Goal: Transaction & Acquisition: Book appointment/travel/reservation

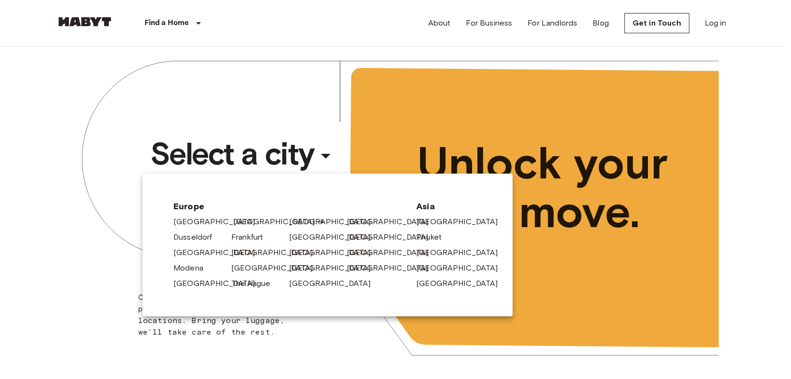
drag, startPoint x: 245, startPoint y: 213, endPoint x: 246, endPoint y: 221, distance: 7.8
click at [245, 213] on div "[GEOGRAPHIC_DATA]" at bounding box center [257, 219] width 58 height 15
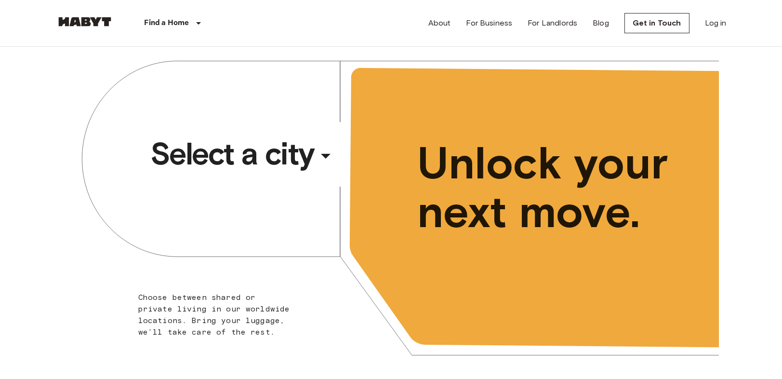
click at [264, 180] on div "Select a city ​ ​ Choose between shared or private living in our worldwide loca…" at bounding box center [392, 214] width 656 height 335
click at [255, 159] on span "Select a city" at bounding box center [232, 153] width 164 height 39
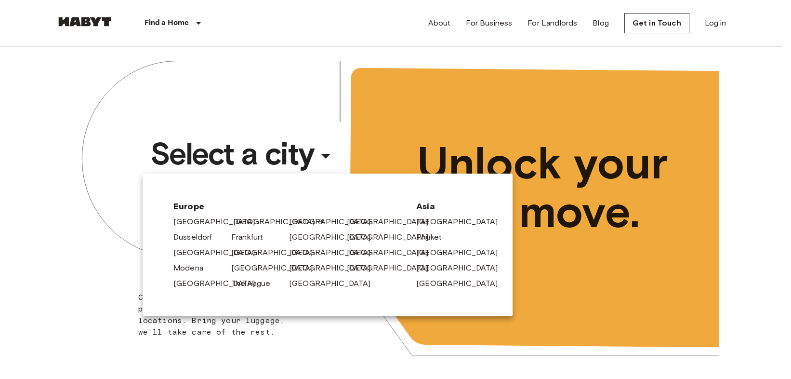
click at [239, 218] on link "[GEOGRAPHIC_DATA]" at bounding box center [279, 222] width 92 height 12
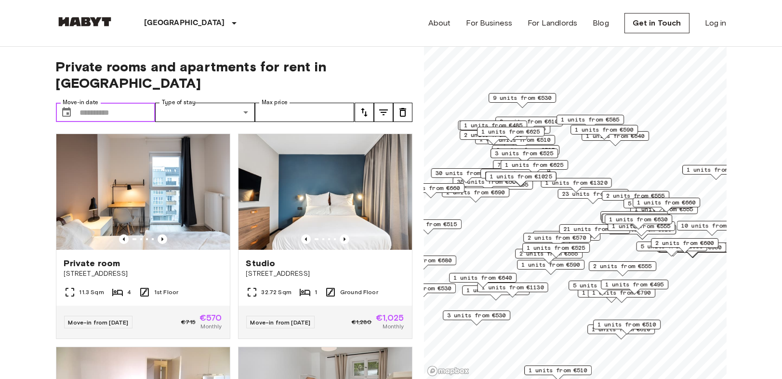
click at [118, 103] on input "Move-in date" at bounding box center [118, 112] width 76 height 19
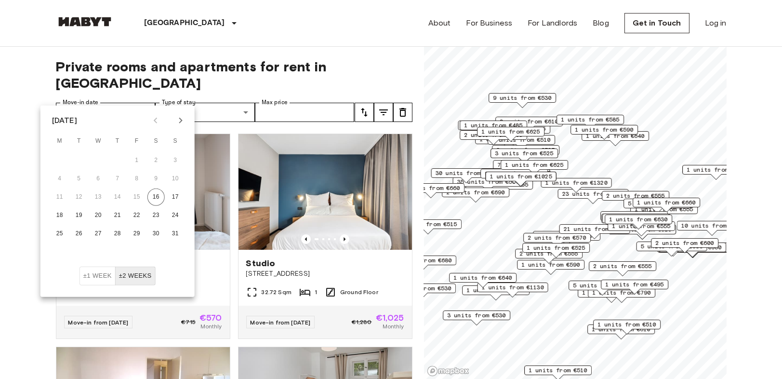
click at [174, 121] on button "Next month" at bounding box center [181, 120] width 16 height 16
click at [100, 161] on button "1" at bounding box center [98, 160] width 17 height 17
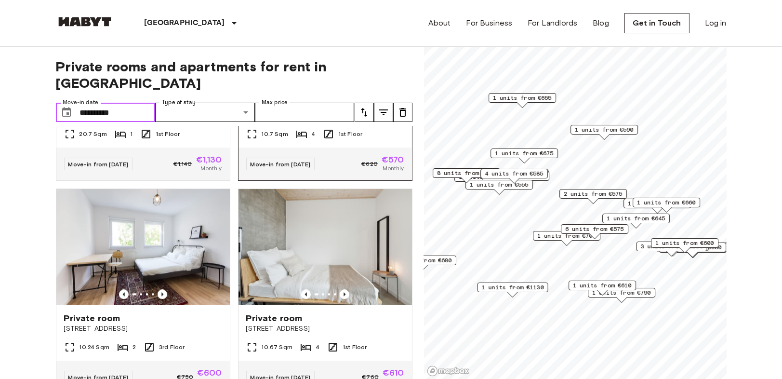
scroll to position [5638, 0]
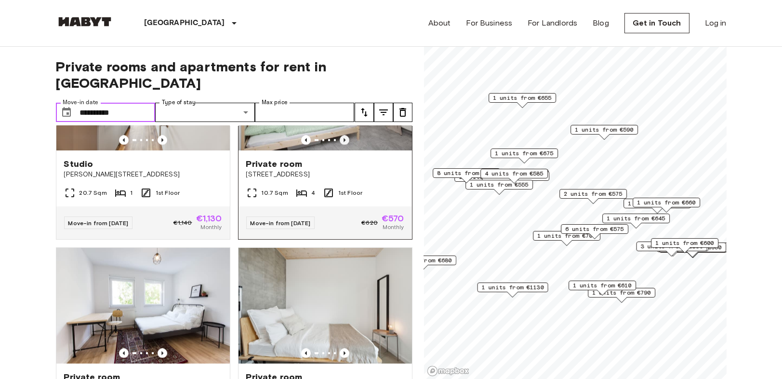
click at [340, 145] on icon "Previous image" at bounding box center [345, 140] width 10 height 10
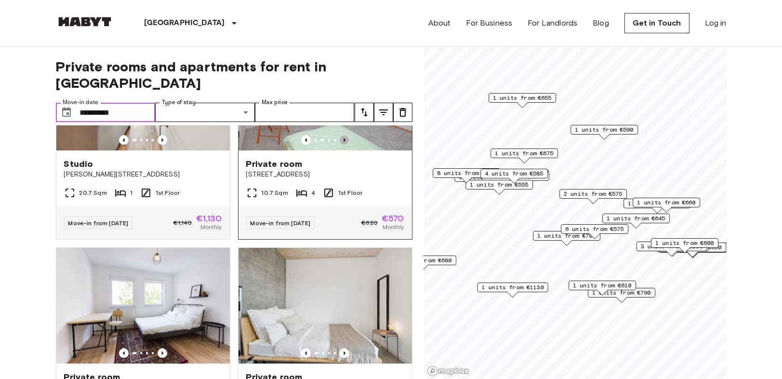
click at [340, 145] on icon "Previous image" at bounding box center [345, 140] width 10 height 10
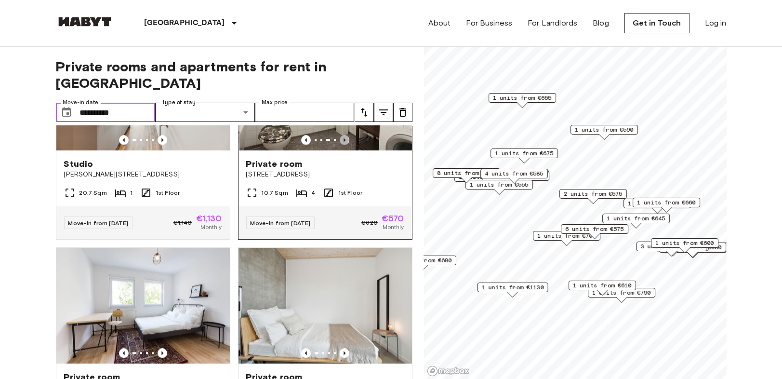
click at [340, 145] on icon "Previous image" at bounding box center [345, 140] width 10 height 10
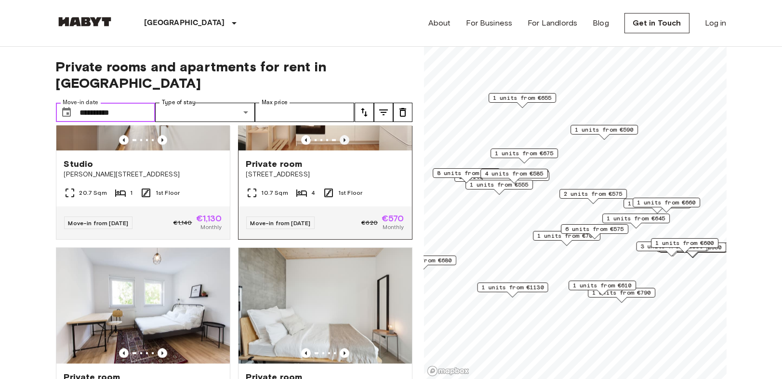
click at [340, 145] on icon "Previous image" at bounding box center [345, 140] width 10 height 10
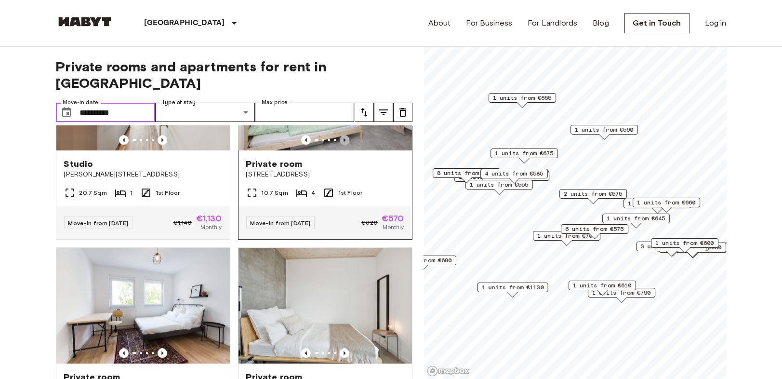
click at [340, 145] on icon "Previous image" at bounding box center [345, 140] width 10 height 10
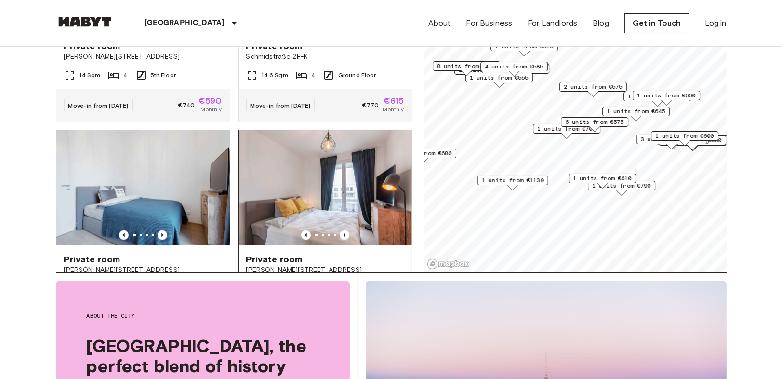
scroll to position [5224, 0]
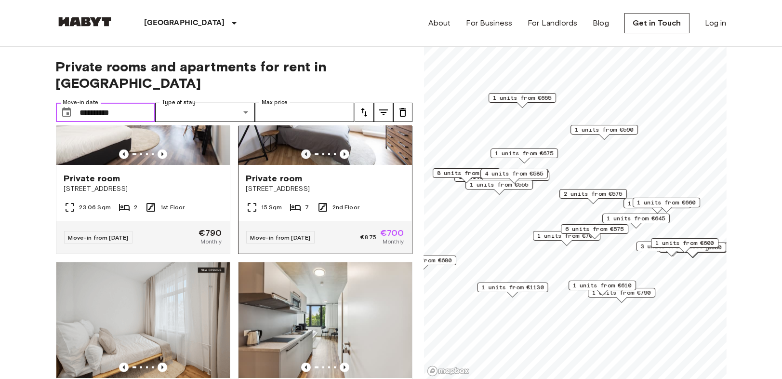
scroll to position [3403, 0]
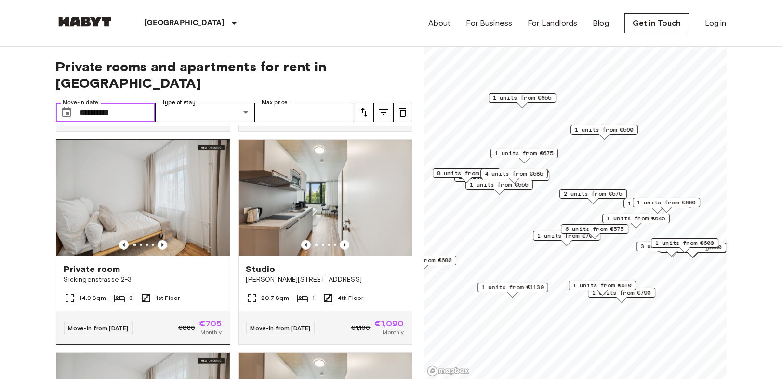
click at [172, 255] on img at bounding box center [143, 198] width 174 height 116
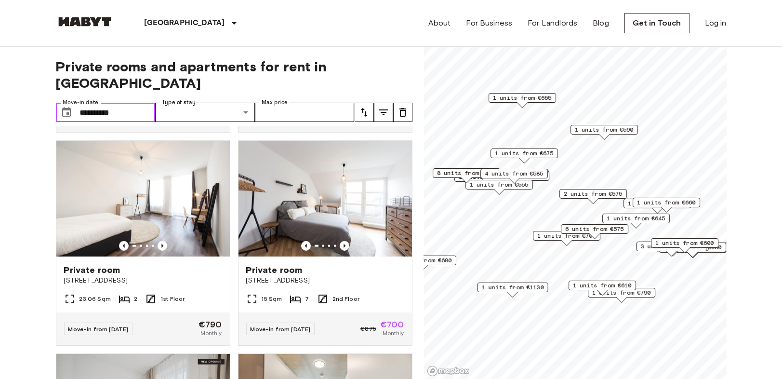
click at [110, 103] on input "**********" at bounding box center [118, 112] width 76 height 19
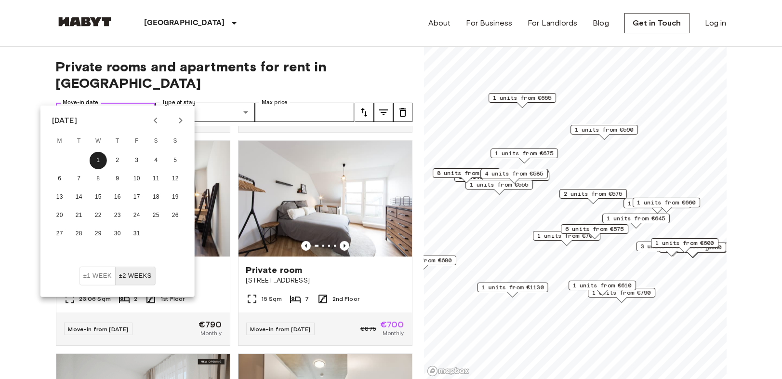
drag, startPoint x: 135, startPoint y: 96, endPoint x: 133, endPoint y: 105, distance: 8.9
click at [133, 103] on input "**********" at bounding box center [118, 112] width 76 height 19
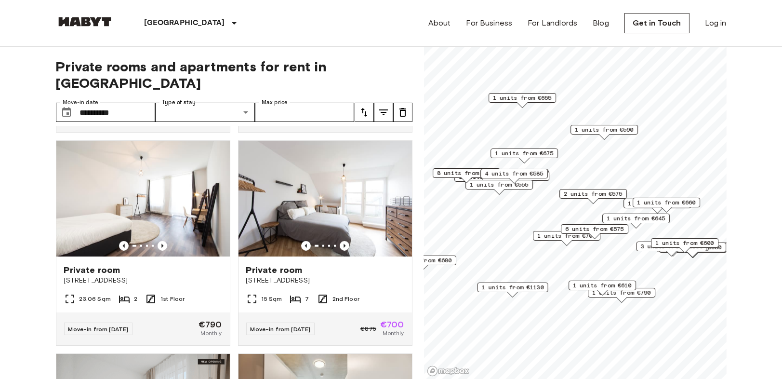
click at [160, 119] on div "October 2025 M T W T F S S 1 2 3 4 5 6 7 8 9 10 11 12 13 14 15 16 17 18 19 20 2…" at bounding box center [118, 151] width 116 height 91
click at [145, 103] on input "**********" at bounding box center [118, 112] width 76 height 19
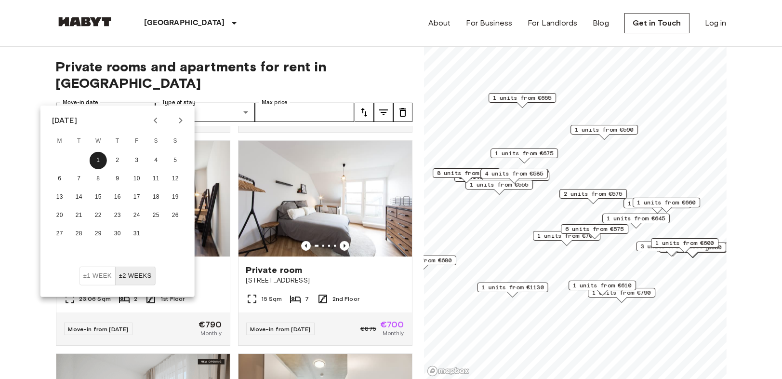
drag, startPoint x: 155, startPoint y: 118, endPoint x: 152, endPoint y: 132, distance: 14.7
click at [154, 119] on icon "Previous month" at bounding box center [156, 121] width 12 height 12
click at [60, 160] on button "1" at bounding box center [59, 160] width 17 height 17
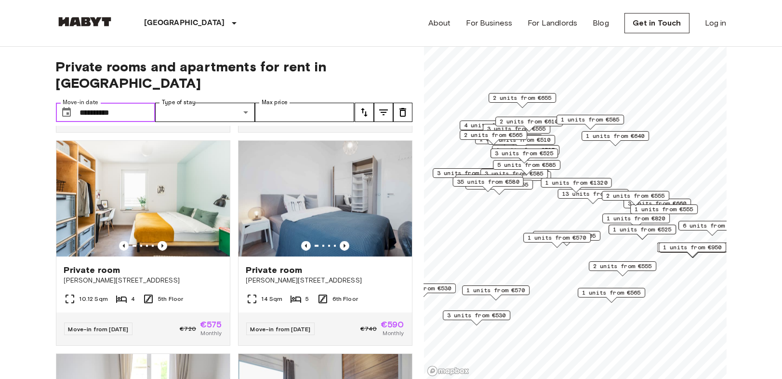
click at [141, 103] on input "**********" at bounding box center [118, 112] width 76 height 19
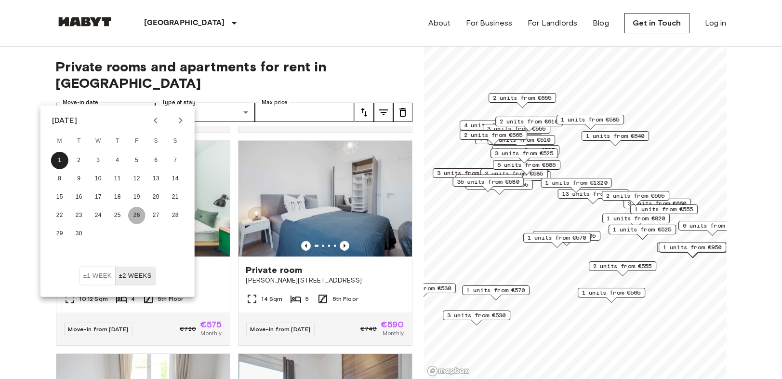
click at [136, 218] on button "26" at bounding box center [136, 215] width 17 height 17
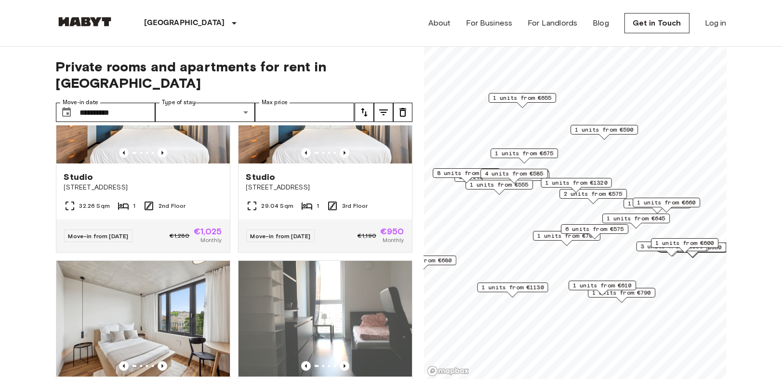
scroll to position [457, 0]
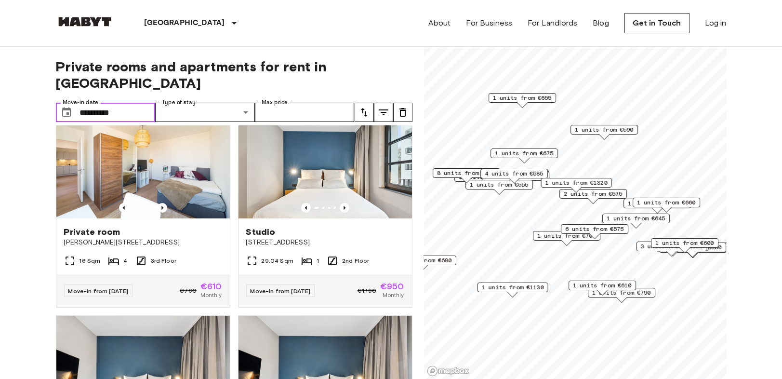
click at [96, 103] on input "**********" at bounding box center [118, 112] width 76 height 19
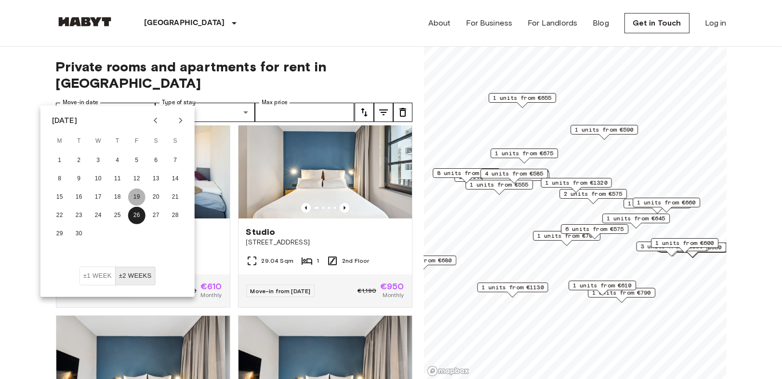
click at [131, 191] on button "19" at bounding box center [136, 196] width 17 height 17
type input "**********"
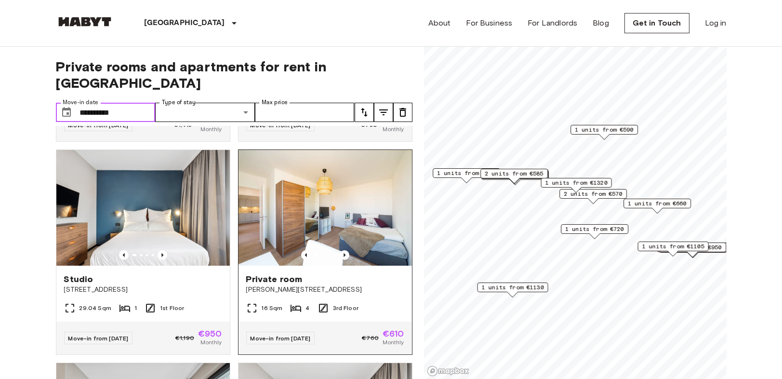
scroll to position [939, 0]
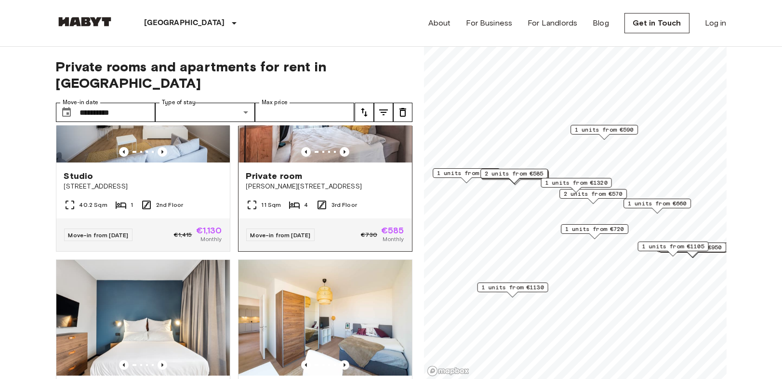
click at [348, 172] on div "Private room Klara Franke Straße 8" at bounding box center [326, 180] width 174 height 37
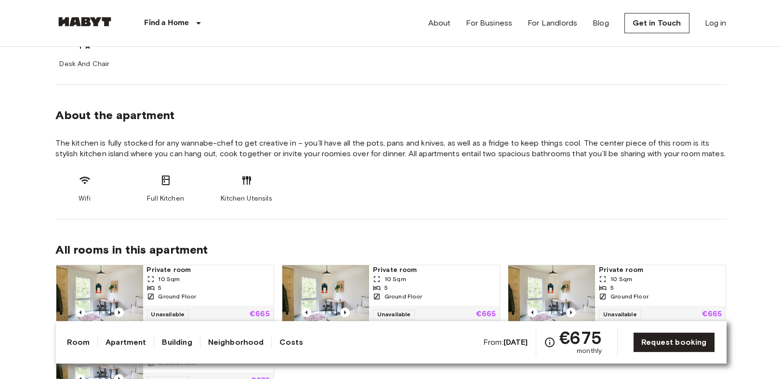
click at [724, 221] on div "All rooms in this apartment Private room 10 Sqm 5 Ground Floor Unavailable €665…" at bounding box center [391, 308] width 671 height 179
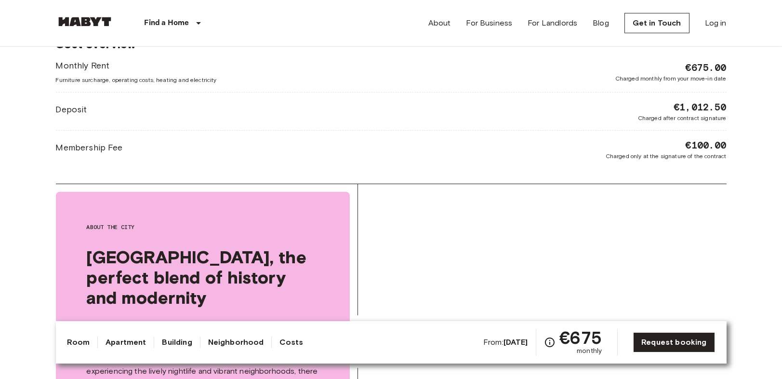
scroll to position [1446, 0]
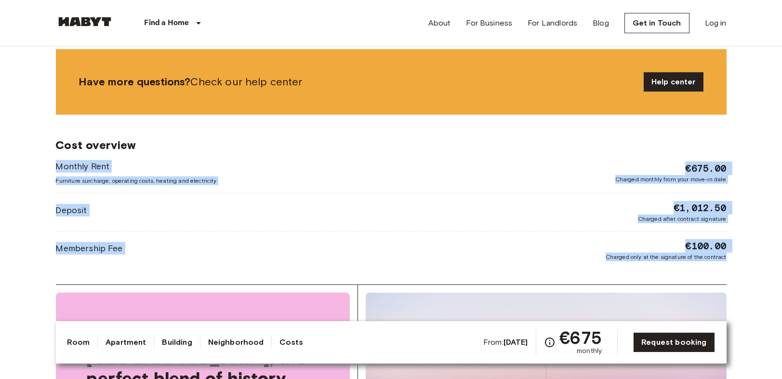
drag, startPoint x: 740, startPoint y: 260, endPoint x: 102, endPoint y: 178, distance: 643.4
click at [40, 163] on body "Find a Home Europe Amsterdam Berlin Brussels Cologne Dusseldorf Frankfurt Graz …" at bounding box center [391, 76] width 782 height 3045
copy div "Monthly Rent Furniture surcharge, operating costs, heating and electricity €675…"
drag, startPoint x: 760, startPoint y: 295, endPoint x: 753, endPoint y: 290, distance: 8.0
click at [761, 295] on body "Find a Home Europe Amsterdam Berlin Brussels Cologne Dusseldorf Frankfurt Graz …" at bounding box center [391, 76] width 782 height 3045
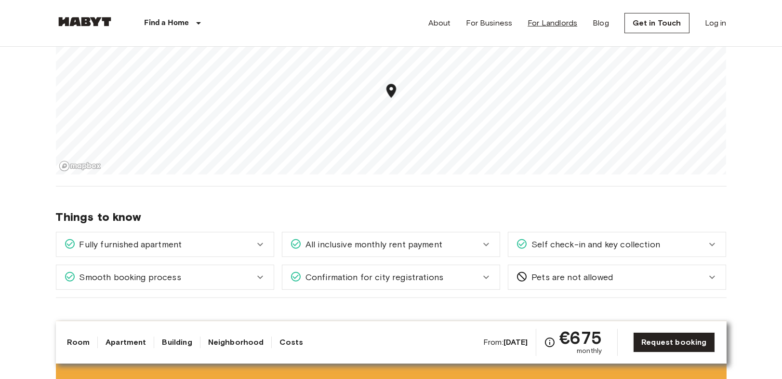
scroll to position [1018, 0]
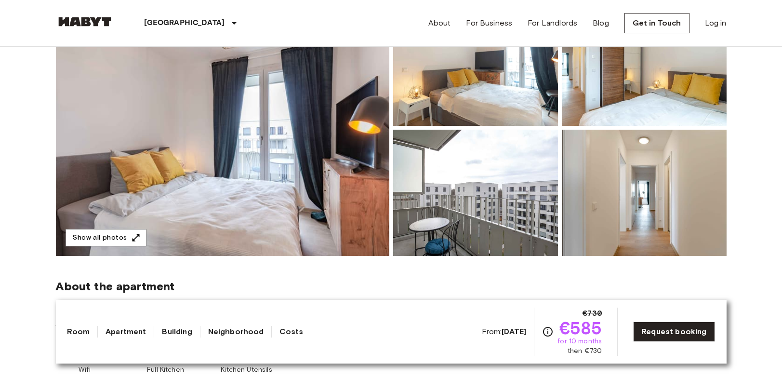
scroll to position [117, 0]
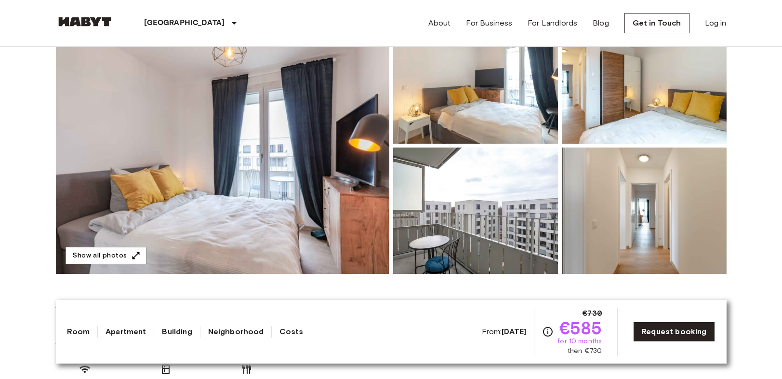
click at [123, 246] on img at bounding box center [223, 145] width 334 height 256
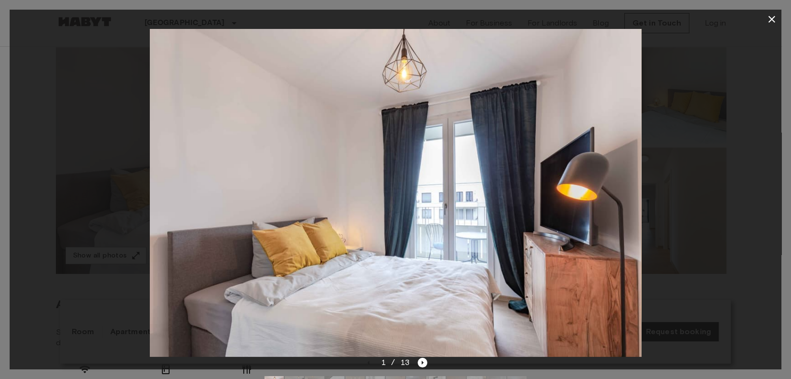
click at [743, 171] on div at bounding box center [396, 193] width 772 height 328
click at [612, 189] on img at bounding box center [396, 193] width 492 height 328
click at [422, 360] on icon "Next image" at bounding box center [423, 363] width 10 height 10
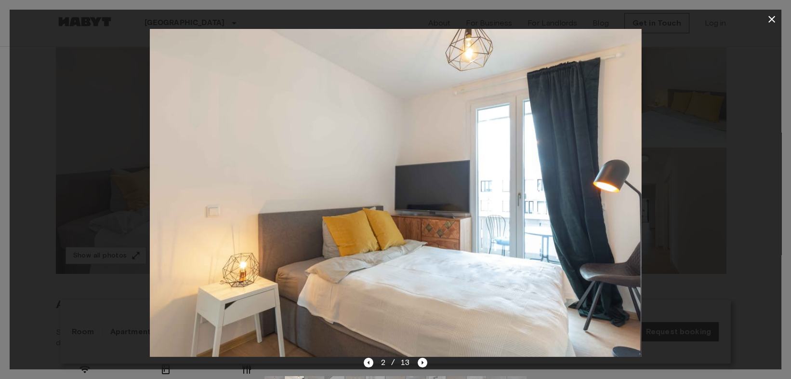
drag, startPoint x: 748, startPoint y: 235, endPoint x: 700, endPoint y: 257, distance: 53.3
click at [748, 235] on div at bounding box center [396, 193] width 772 height 328
click at [370, 364] on icon "Previous image" at bounding box center [369, 363] width 10 height 10
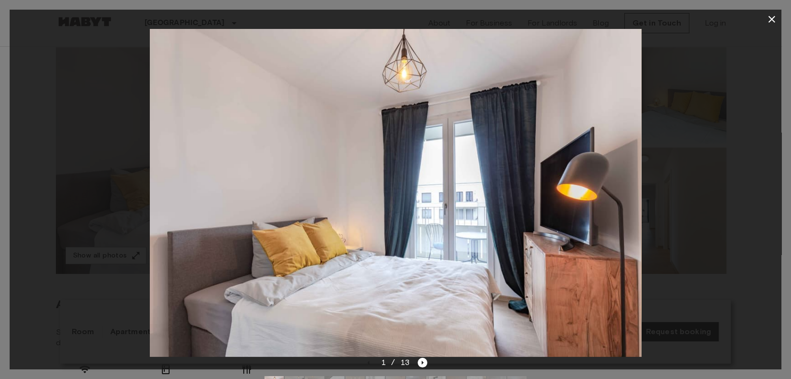
click at [428, 361] on div "1 / 13" at bounding box center [396, 380] width 772 height 46
click at [424, 361] on icon "Next image" at bounding box center [423, 363] width 10 height 10
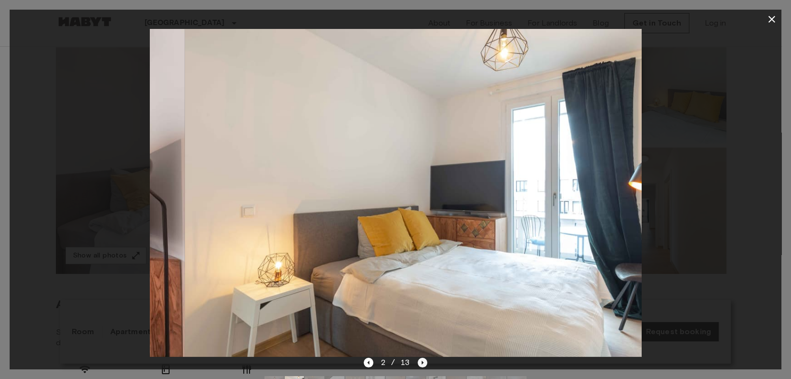
click at [424, 361] on icon "Next image" at bounding box center [423, 363] width 10 height 10
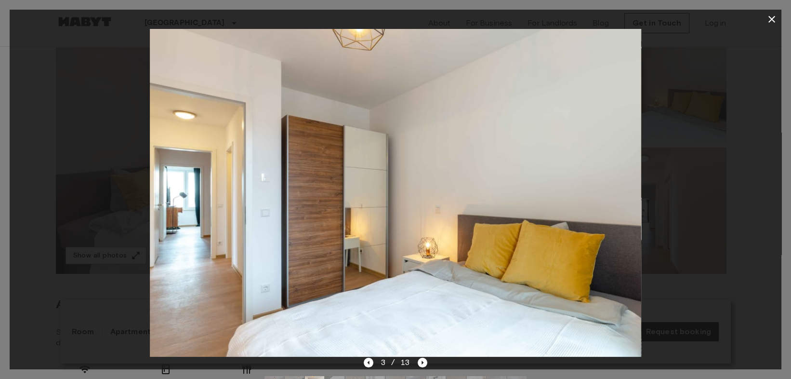
drag, startPoint x: 735, startPoint y: 249, endPoint x: 728, endPoint y: 245, distance: 7.8
click at [735, 249] on div at bounding box center [396, 193] width 772 height 328
click at [426, 360] on icon "Next image" at bounding box center [423, 363] width 10 height 10
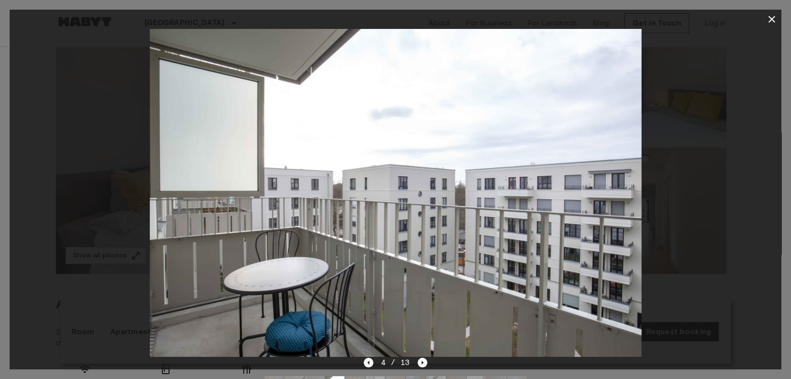
click at [737, 241] on div at bounding box center [396, 193] width 772 height 328
click at [419, 358] on icon "Next image" at bounding box center [423, 363] width 10 height 10
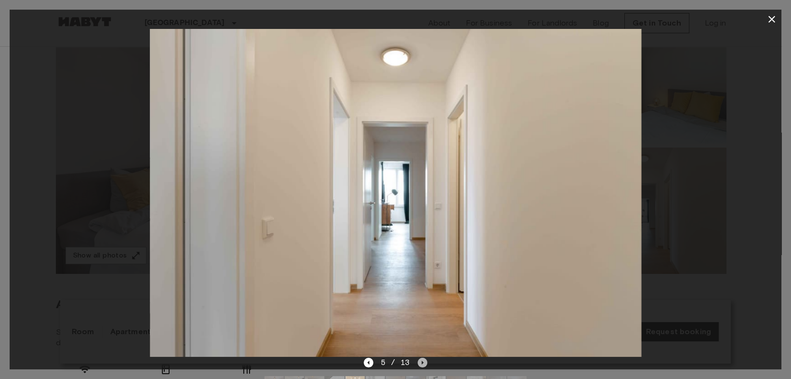
click at [423, 359] on icon "Next image" at bounding box center [423, 363] width 10 height 10
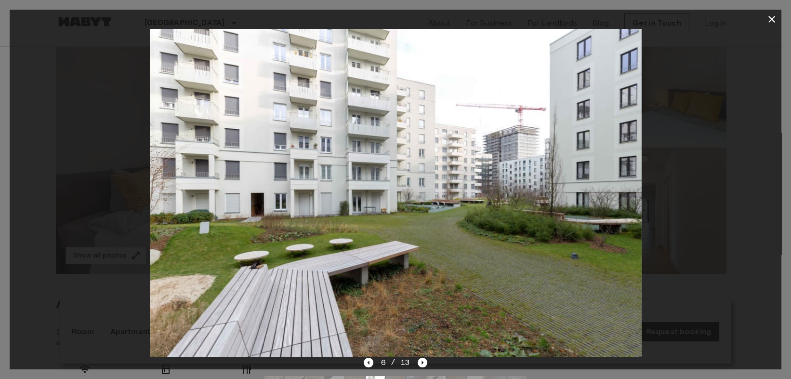
click at [754, 269] on div at bounding box center [396, 193] width 772 height 328
click at [417, 358] on div "6 / 13" at bounding box center [396, 363] width 64 height 12
click at [420, 358] on icon "Next image" at bounding box center [423, 363] width 10 height 10
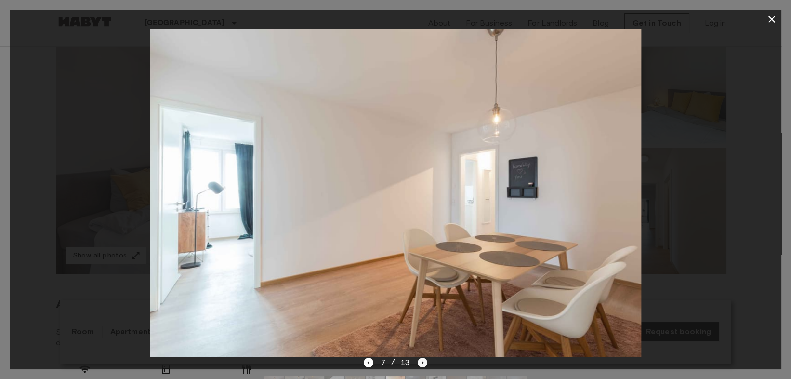
click at [420, 358] on icon "Next image" at bounding box center [423, 363] width 10 height 10
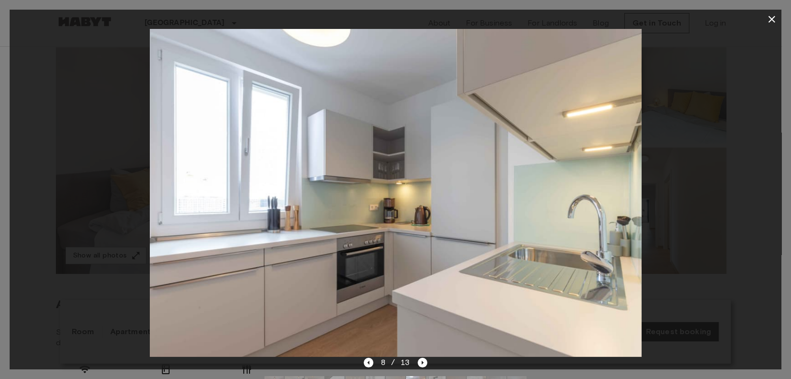
click at [771, 270] on div at bounding box center [396, 193] width 772 height 328
click at [369, 362] on icon "Previous image" at bounding box center [368, 363] width 2 height 4
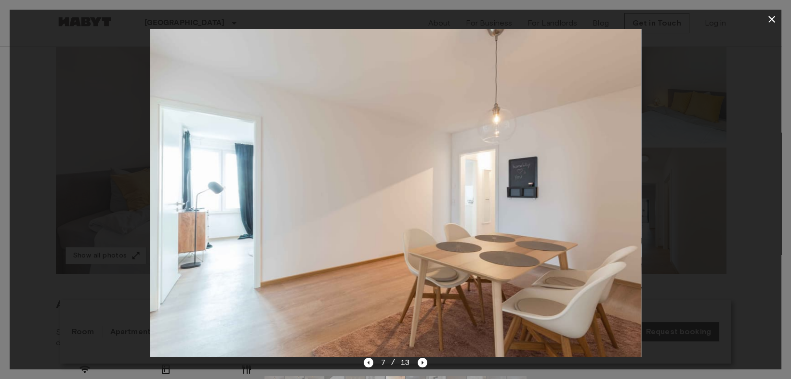
drag, startPoint x: 760, startPoint y: 260, endPoint x: 731, endPoint y: 284, distance: 37.3
click at [760, 260] on div at bounding box center [396, 193] width 772 height 328
click at [764, 249] on div at bounding box center [396, 193] width 772 height 328
click at [426, 357] on img at bounding box center [396, 193] width 492 height 328
click at [424, 359] on div "7 / 13" at bounding box center [396, 190] width 772 height 360
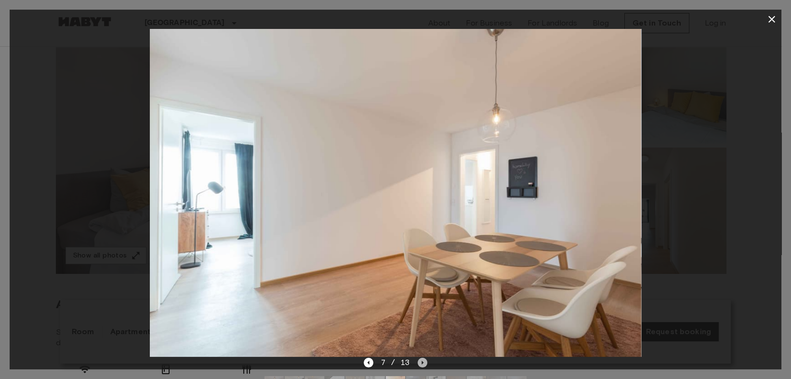
click at [424, 359] on icon "Next image" at bounding box center [423, 363] width 10 height 10
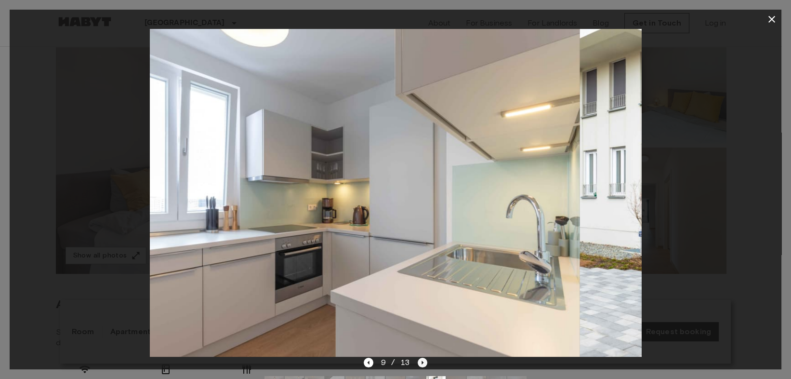
click at [424, 359] on icon "Next image" at bounding box center [423, 363] width 10 height 10
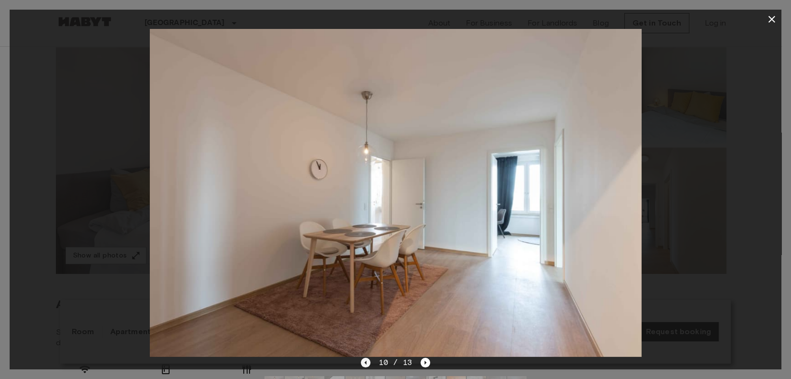
click at [367, 360] on icon "Previous image" at bounding box center [366, 363] width 10 height 10
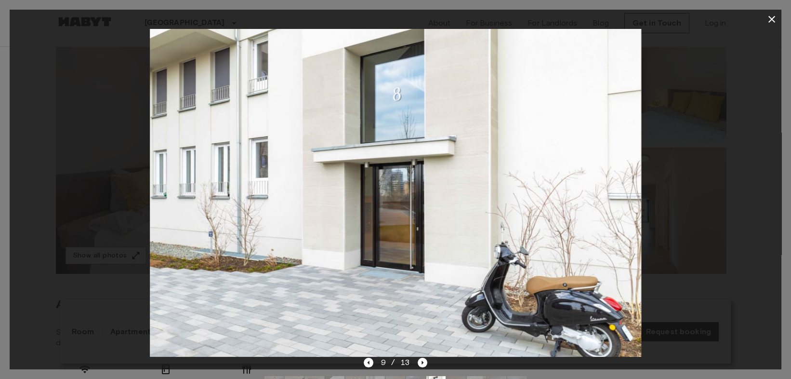
drag, startPoint x: 765, startPoint y: 266, endPoint x: 586, endPoint y: 306, distance: 183.7
click at [765, 266] on div at bounding box center [396, 193] width 772 height 328
click at [425, 360] on icon "Next image" at bounding box center [423, 363] width 10 height 10
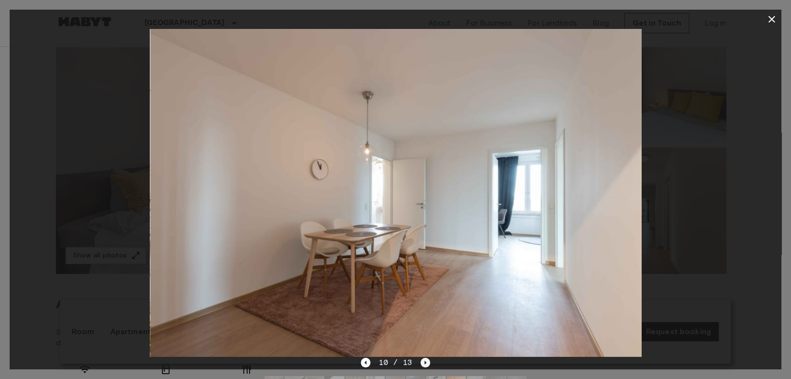
click at [425, 360] on icon "Next image" at bounding box center [426, 363] width 10 height 10
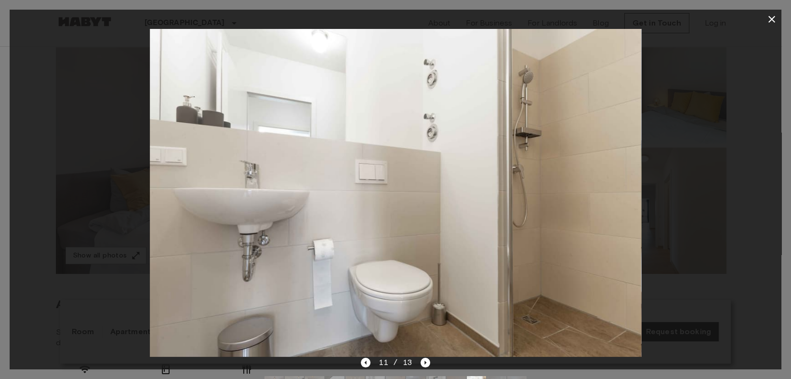
click at [766, 269] on div at bounding box center [396, 193] width 772 height 328
click at [426, 358] on icon "Next image" at bounding box center [426, 363] width 10 height 10
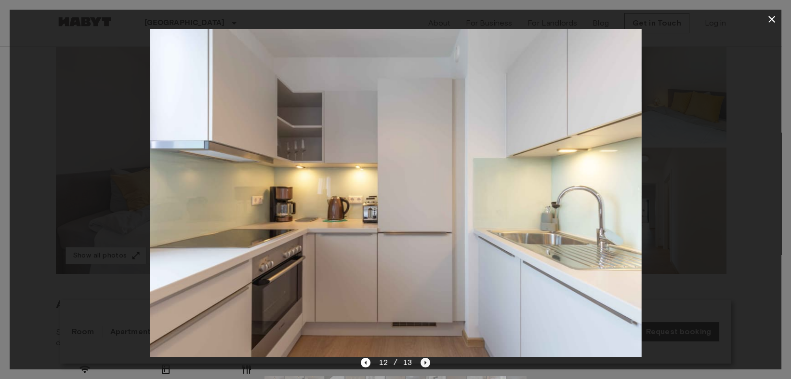
click at [425, 363] on icon "Next image" at bounding box center [426, 363] width 2 height 4
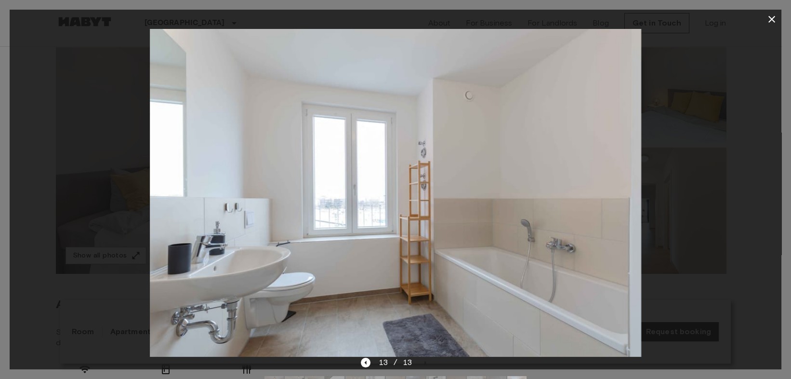
drag, startPoint x: 768, startPoint y: 264, endPoint x: 748, endPoint y: 200, distance: 67.2
click at [768, 264] on div at bounding box center [396, 193] width 772 height 328
click at [780, 24] on button "button" at bounding box center [772, 19] width 19 height 19
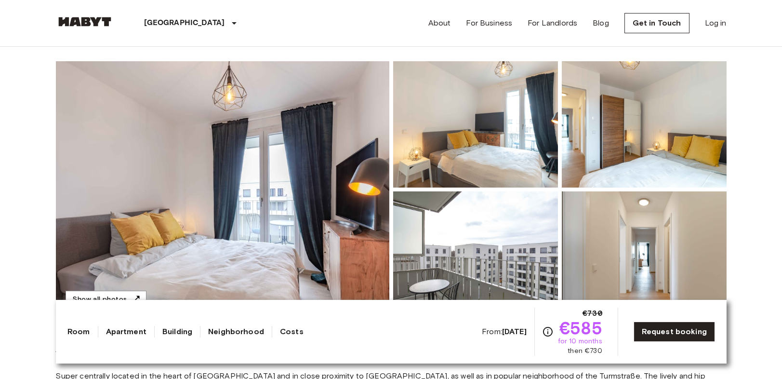
scroll to position [0, 0]
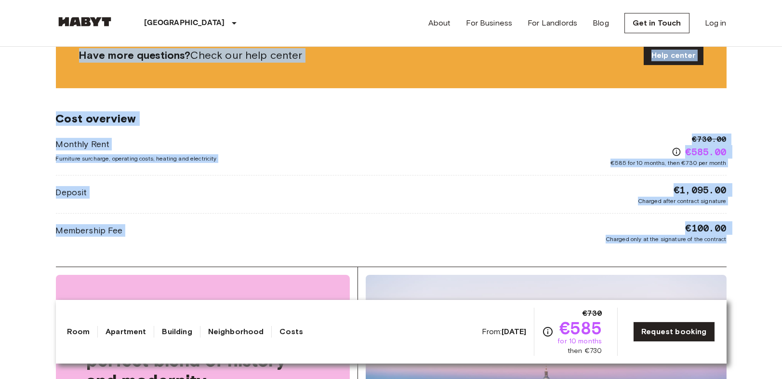
drag, startPoint x: 30, startPoint y: 71, endPoint x: 763, endPoint y: 243, distance: 752.5
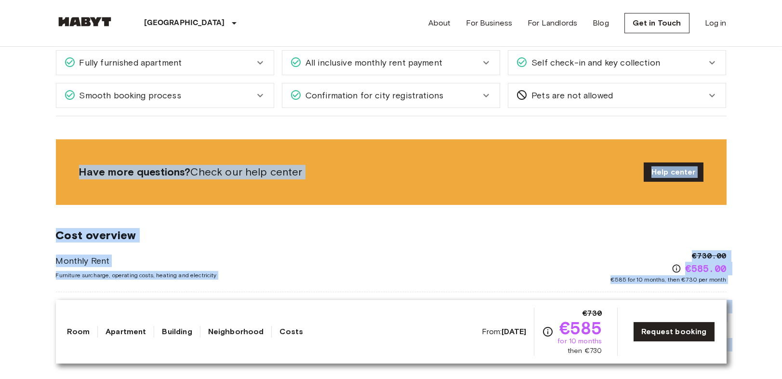
scroll to position [643, 0]
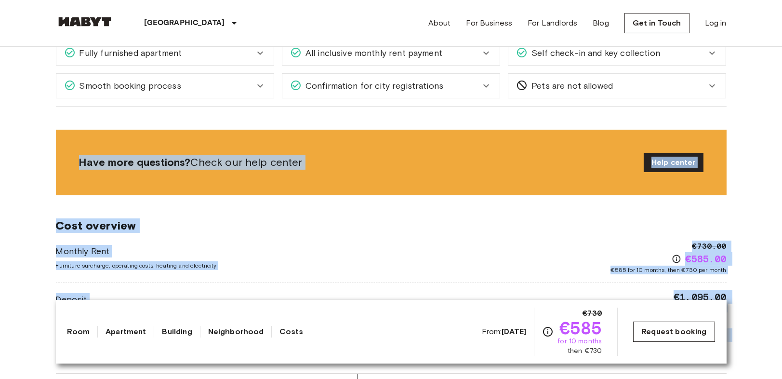
copy div "Private room From Oct 4 2025 Klara Franke Straße 8 Ref. number DE-01-006-004-01…"
click at [737, 230] on div "Europe Germany Berlin Private room Private room From Oct 4 2025 Klara Franke St…" at bounding box center [391, 328] width 694 height 1849
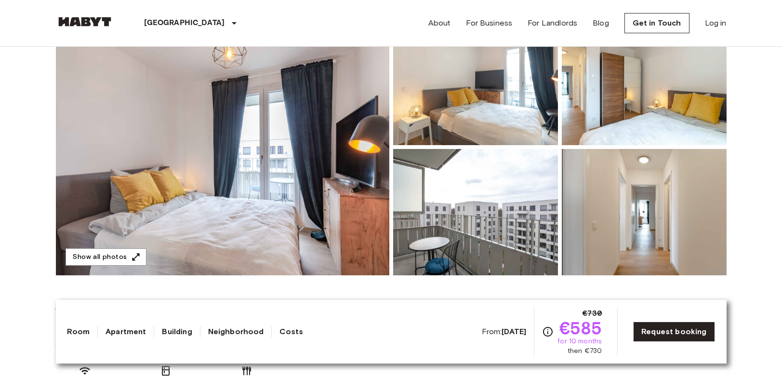
scroll to position [107, 0]
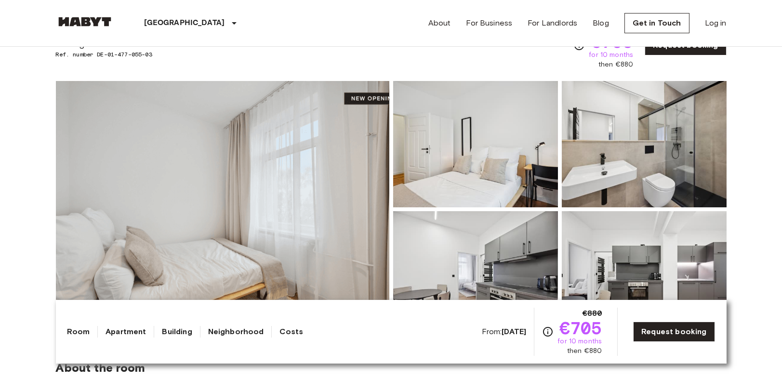
drag, startPoint x: 769, startPoint y: 252, endPoint x: 760, endPoint y: 254, distance: 9.5
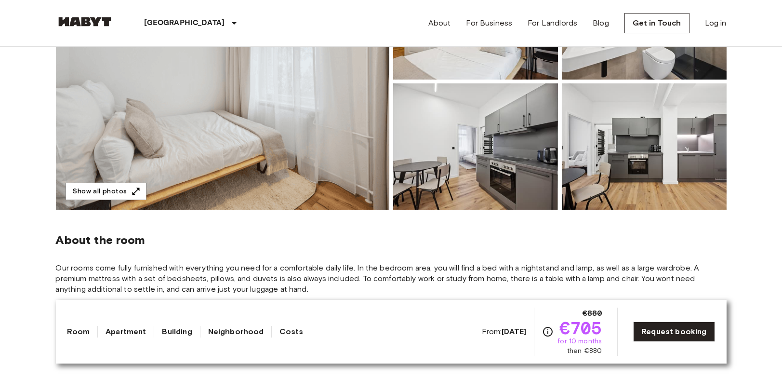
scroll to position [107, 0]
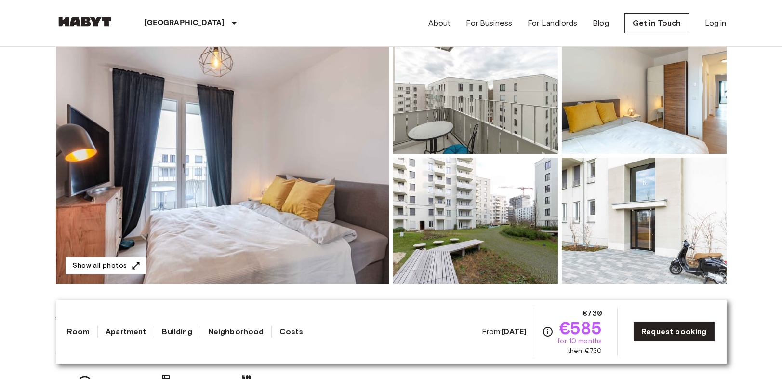
click at [345, 155] on img at bounding box center [223, 155] width 334 height 256
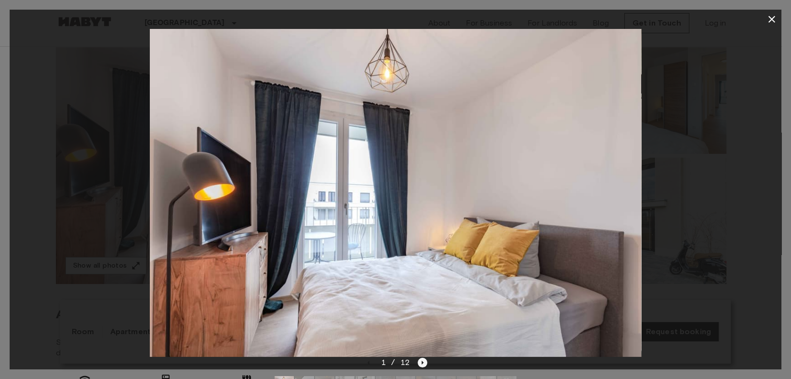
click at [422, 363] on icon "Next image" at bounding box center [423, 363] width 10 height 10
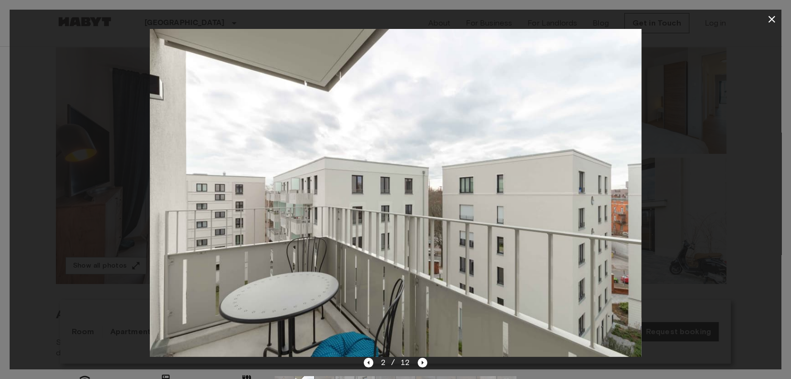
click at [332, 336] on img at bounding box center [396, 193] width 492 height 328
click at [423, 361] on icon "Next image" at bounding box center [423, 363] width 10 height 10
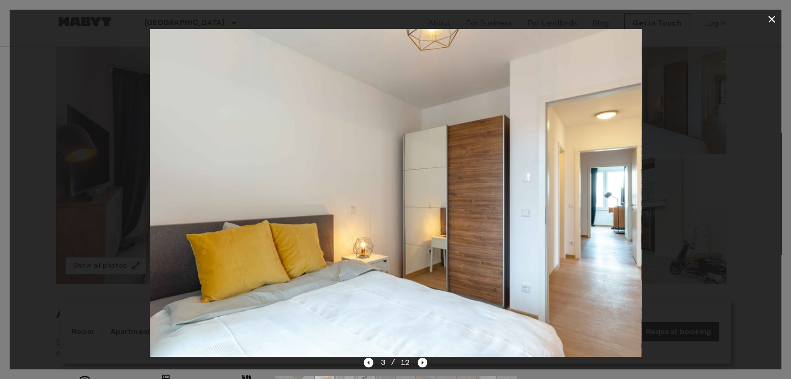
click at [298, 243] on img at bounding box center [396, 193] width 492 height 328
click at [424, 360] on icon "Next image" at bounding box center [423, 363] width 10 height 10
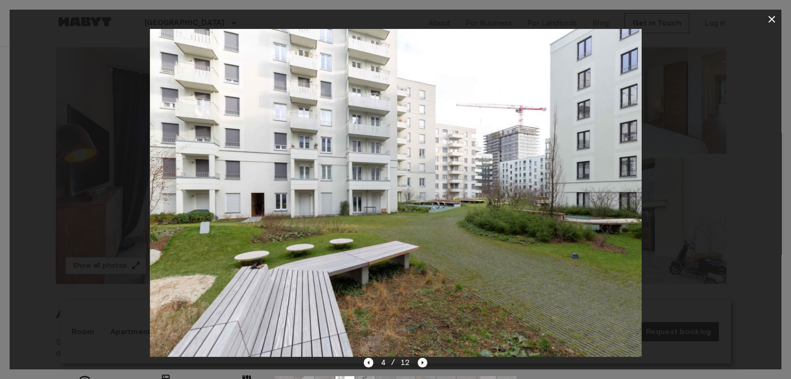
click at [424, 360] on icon "Next image" at bounding box center [423, 363] width 10 height 10
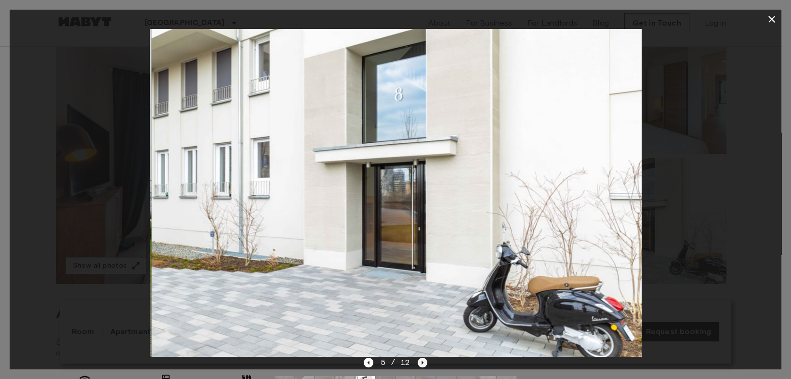
click at [424, 360] on icon "Next image" at bounding box center [423, 363] width 10 height 10
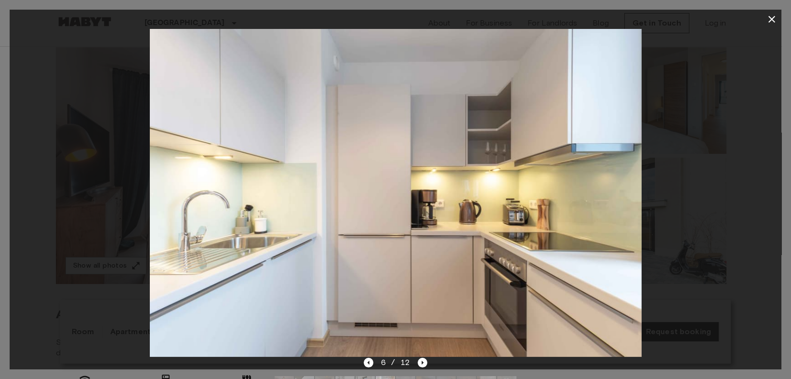
drag, startPoint x: 342, startPoint y: 324, endPoint x: 361, endPoint y: 334, distance: 20.9
click at [342, 323] on img at bounding box center [396, 193] width 492 height 328
drag, startPoint x: 414, startPoint y: 359, endPoint x: 421, endPoint y: 365, distance: 9.6
click at [415, 362] on div "6 / 12" at bounding box center [396, 363] width 64 height 12
click at [421, 365] on icon "Next image" at bounding box center [423, 363] width 10 height 10
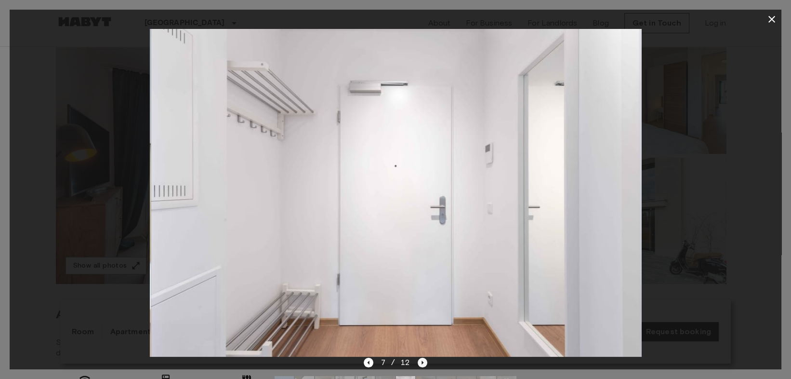
click at [421, 365] on icon "Next image" at bounding box center [423, 363] width 10 height 10
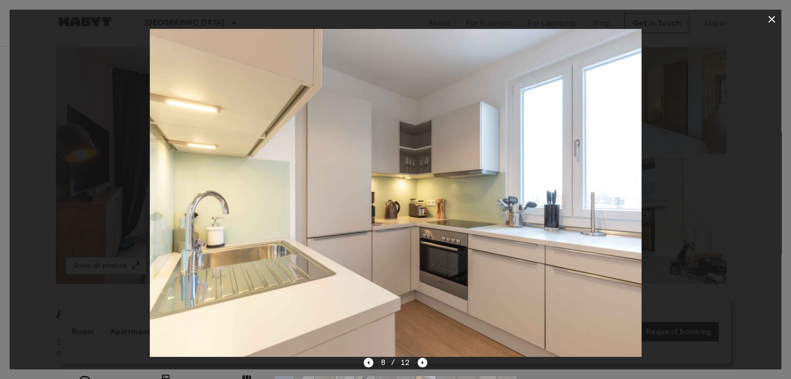
click at [331, 333] on img at bounding box center [396, 193] width 492 height 328
click at [422, 359] on icon "Next image" at bounding box center [423, 363] width 10 height 10
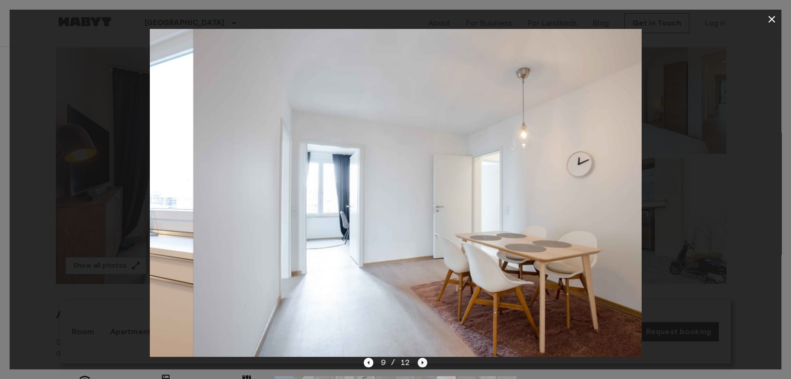
click at [425, 360] on icon "Next image" at bounding box center [423, 363] width 10 height 10
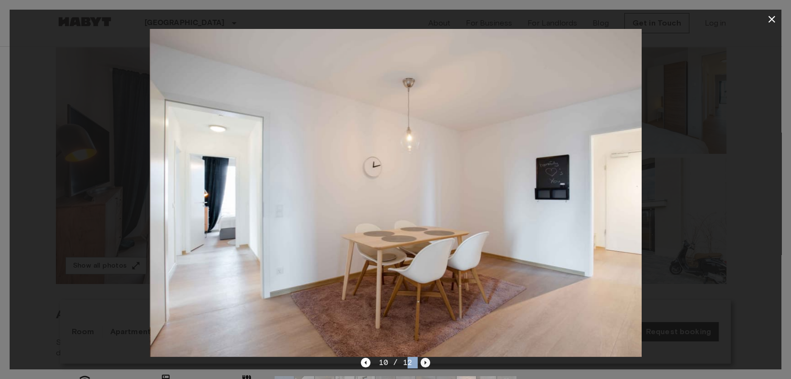
click at [425, 360] on icon "Next image" at bounding box center [426, 363] width 10 height 10
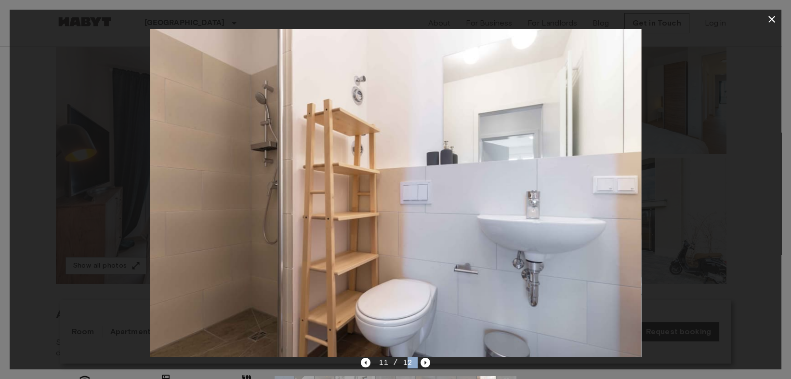
click at [375, 359] on div "11 / 12" at bounding box center [395, 363] width 69 height 12
click at [369, 363] on icon "Previous image" at bounding box center [366, 363] width 10 height 10
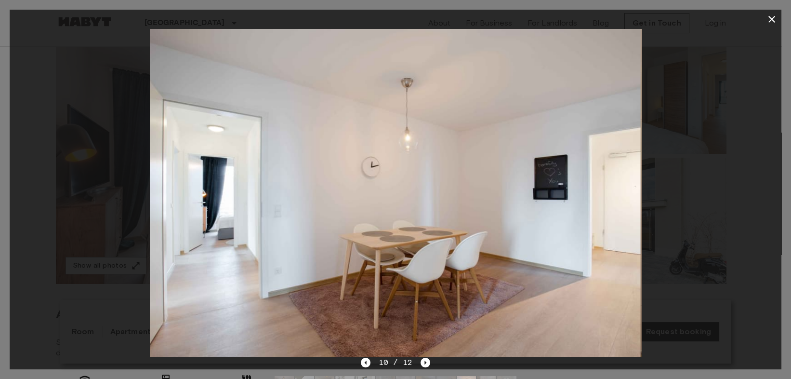
drag, startPoint x: 304, startPoint y: 318, endPoint x: 388, endPoint y: 351, distance: 90.7
click at [306, 318] on img at bounding box center [395, 193] width 492 height 328
click at [416, 361] on div "10 / 12" at bounding box center [395, 363] width 69 height 12
click at [422, 361] on icon "Next image" at bounding box center [426, 363] width 10 height 10
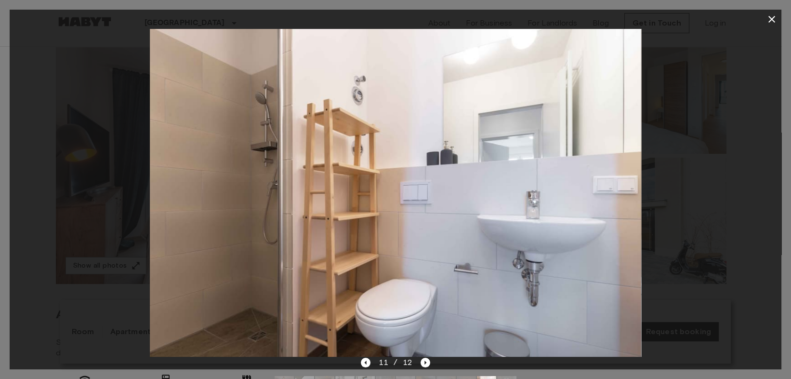
drag, startPoint x: 323, startPoint y: 328, endPoint x: 414, endPoint y: 361, distance: 96.1
click at [324, 328] on img at bounding box center [396, 193] width 492 height 328
click at [418, 361] on div "11 / 12" at bounding box center [395, 363] width 69 height 12
click at [421, 361] on icon "Next image" at bounding box center [426, 363] width 10 height 10
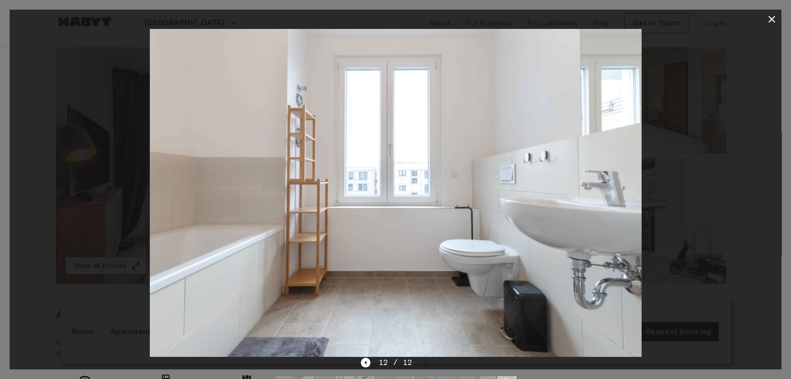
drag, startPoint x: 342, startPoint y: 326, endPoint x: 358, endPoint y: 350, distance: 29.1
click at [342, 327] on img at bounding box center [396, 193] width 492 height 328
click at [368, 360] on icon "Previous image" at bounding box center [366, 363] width 10 height 10
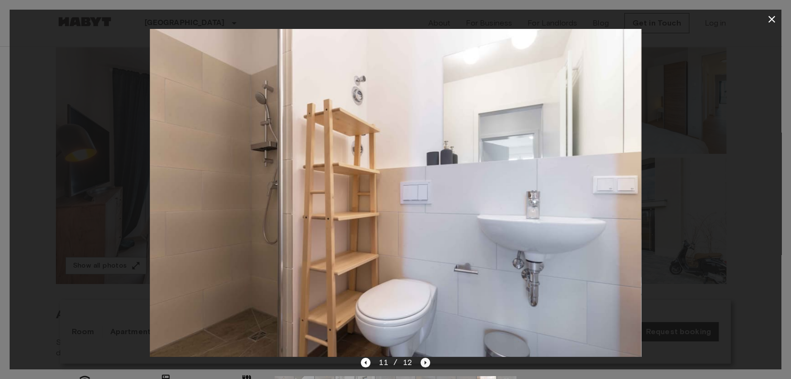
click at [425, 363] on icon "Next image" at bounding box center [426, 363] width 2 height 4
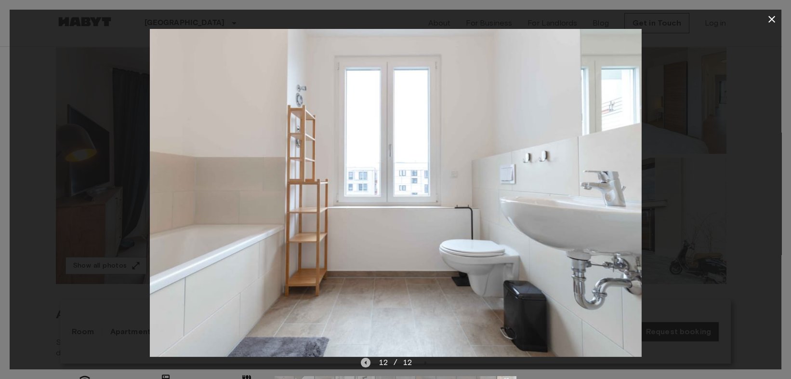
click at [362, 361] on icon "Previous image" at bounding box center [366, 363] width 10 height 10
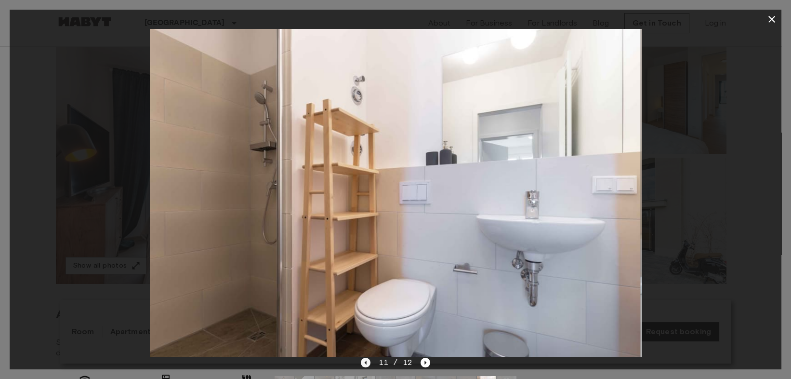
click at [365, 358] on icon "Previous image" at bounding box center [366, 363] width 10 height 10
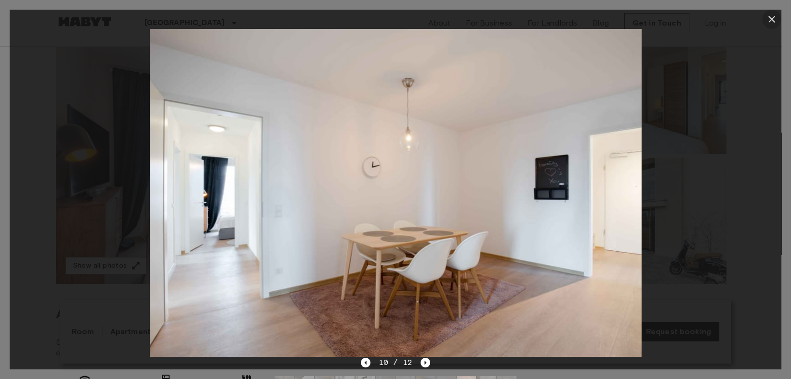
click at [767, 18] on icon "button" at bounding box center [772, 19] width 12 height 12
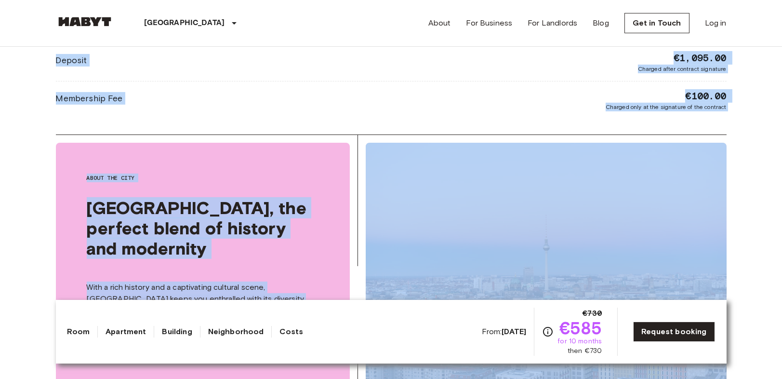
scroll to position [803, 0]
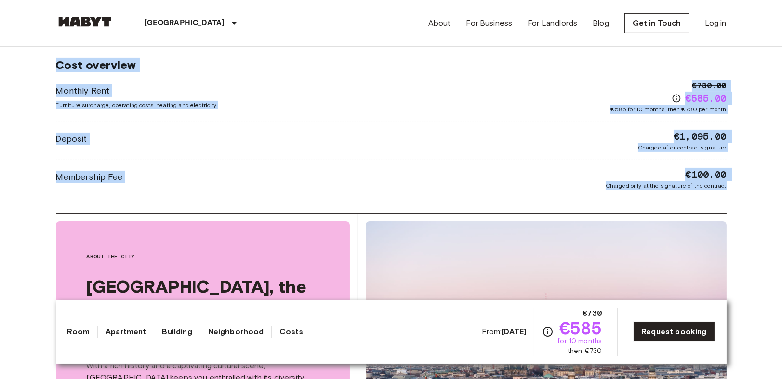
drag, startPoint x: 24, startPoint y: 67, endPoint x: 759, endPoint y: 185, distance: 744.3
click at [759, 185] on body "[GEOGRAPHIC_DATA] [GEOGRAPHIC_DATA] [GEOGRAPHIC_DATA] [GEOGRAPHIC_DATA] [GEOGRA…" at bounding box center [391, 362] width 782 height 2331
copy div "Loremip dolo Sita Con 72 0603 Adipi Elitse Doeius 2 Tem. incidi UT-55-582-150-6…"
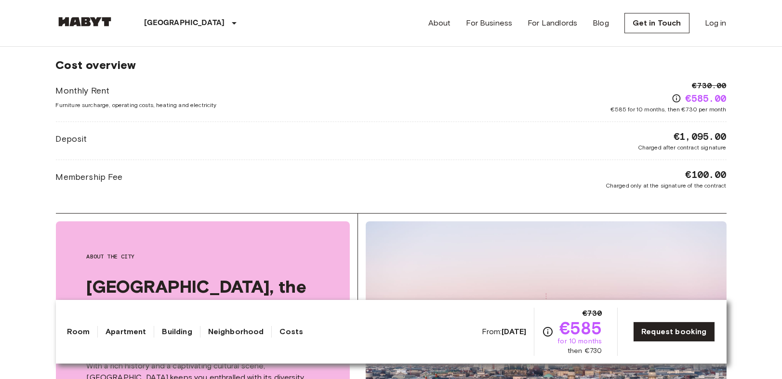
click at [752, 264] on body "[GEOGRAPHIC_DATA] [GEOGRAPHIC_DATA] [GEOGRAPHIC_DATA] [GEOGRAPHIC_DATA] [GEOGRA…" at bounding box center [391, 362] width 782 height 2331
click at [746, 235] on body "[GEOGRAPHIC_DATA] [GEOGRAPHIC_DATA] [GEOGRAPHIC_DATA] [GEOGRAPHIC_DATA] [GEOGRA…" at bounding box center [391, 362] width 782 height 2331
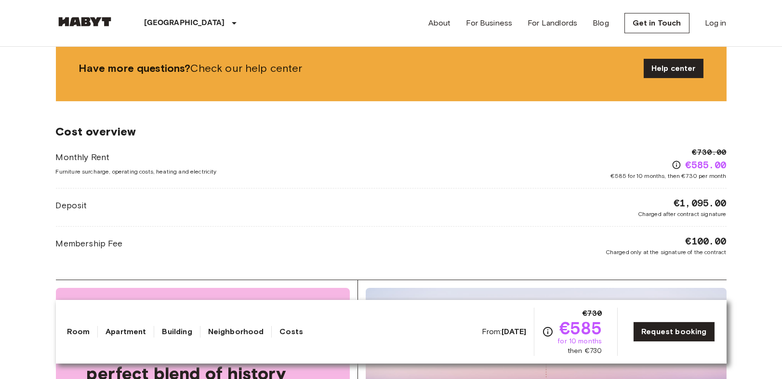
scroll to position [589, 0]
